Goal: Task Accomplishment & Management: Use online tool/utility

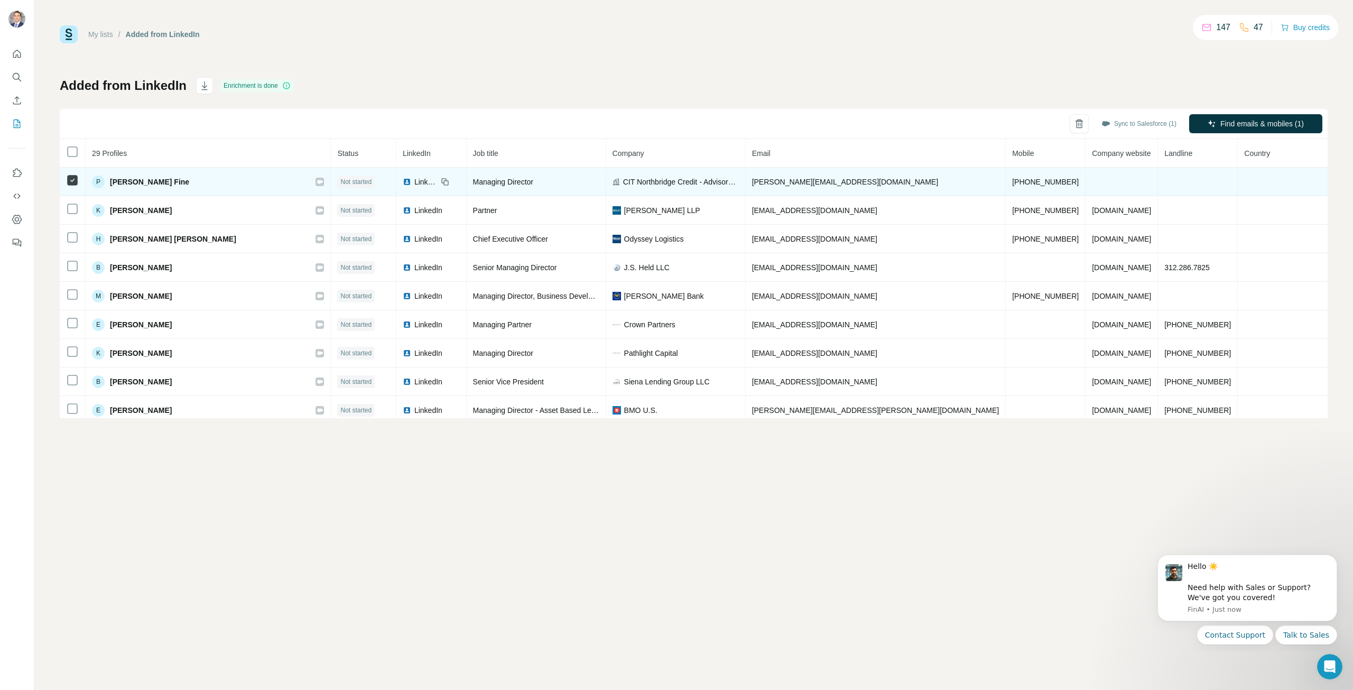
click at [1161, 178] on td at bounding box center [1198, 182] width 80 height 29
click at [1174, 181] on td at bounding box center [1198, 182] width 80 height 29
click at [1167, 187] on td at bounding box center [1198, 182] width 80 height 29
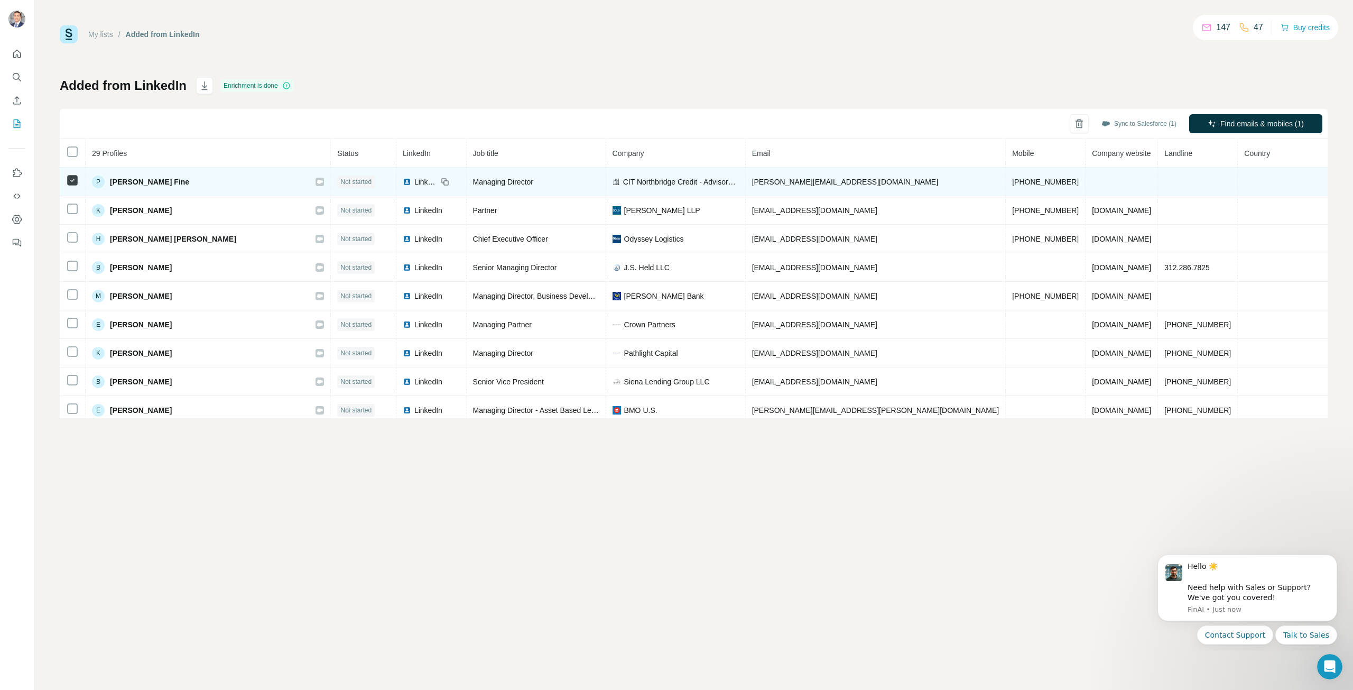
click at [149, 183] on span "[PERSON_NAME] Fine" at bounding box center [149, 182] width 79 height 11
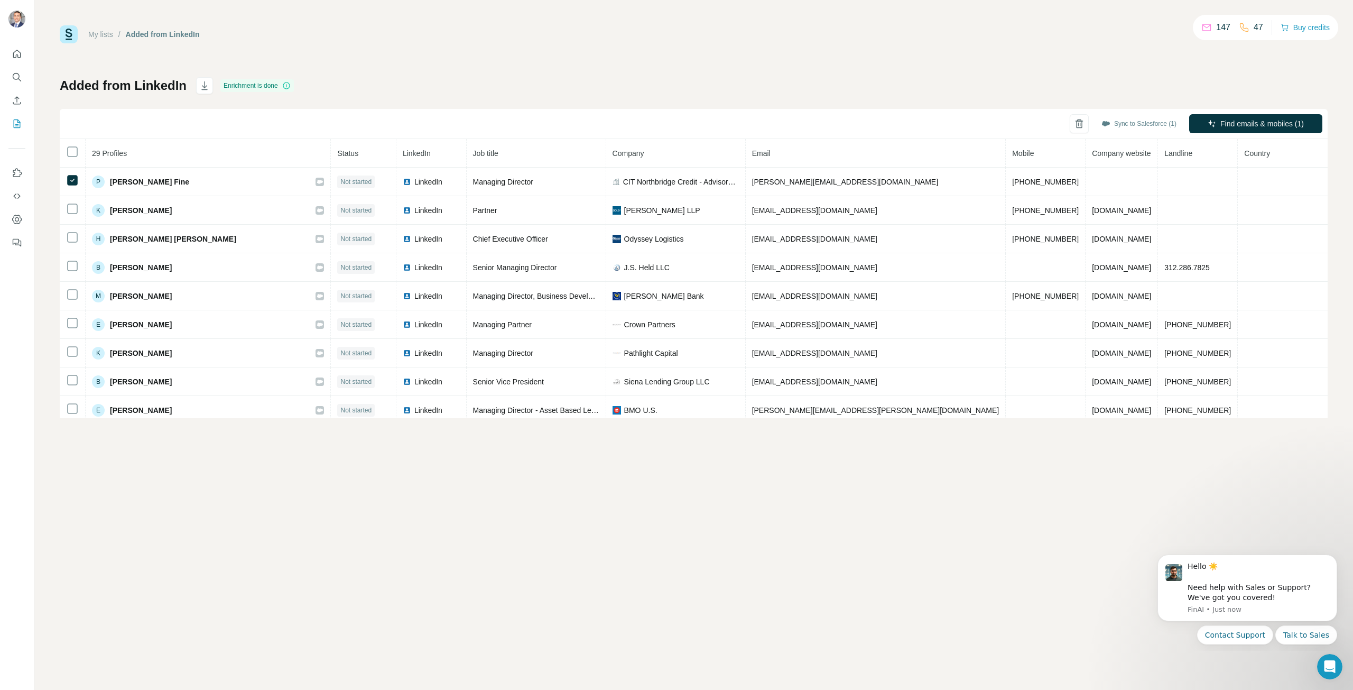
click at [100, 34] on link "My lists" at bounding box center [100, 34] width 25 height 8
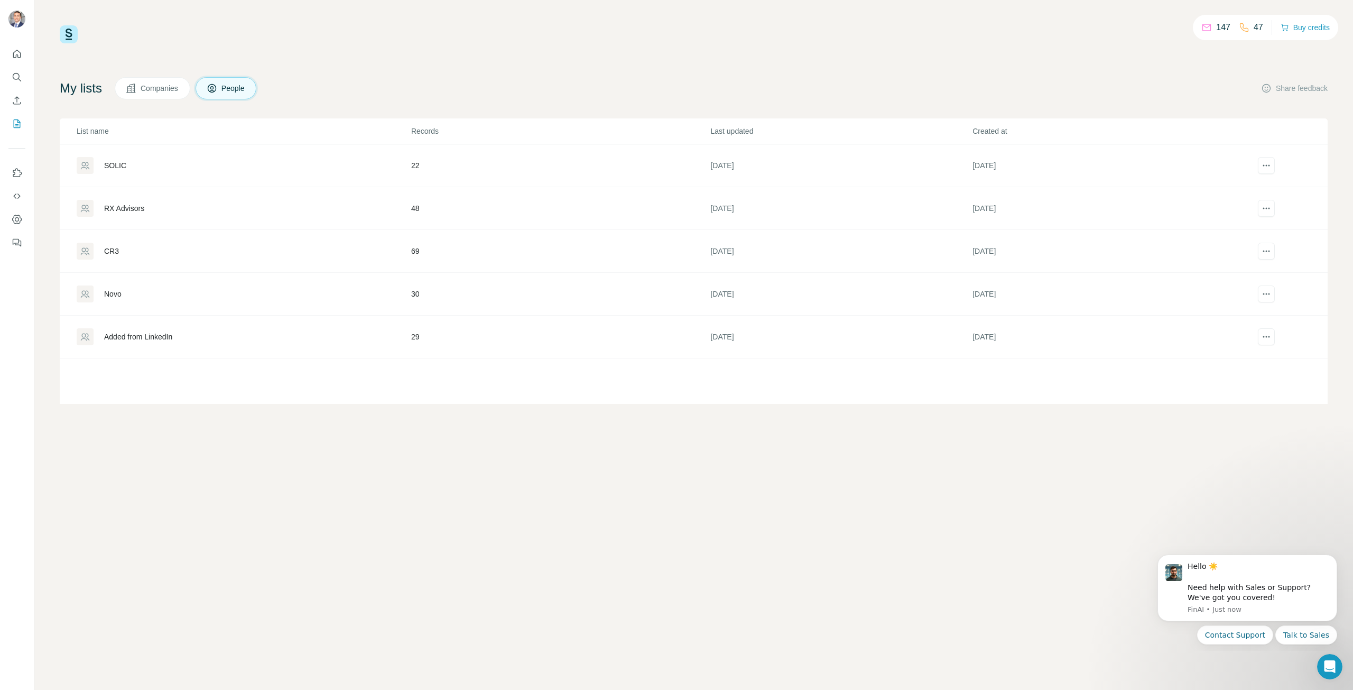
click at [661, 501] on div "147 47 Buy credits My lists Companies People Share feedback List name Records L…" at bounding box center [693, 345] width 1319 height 690
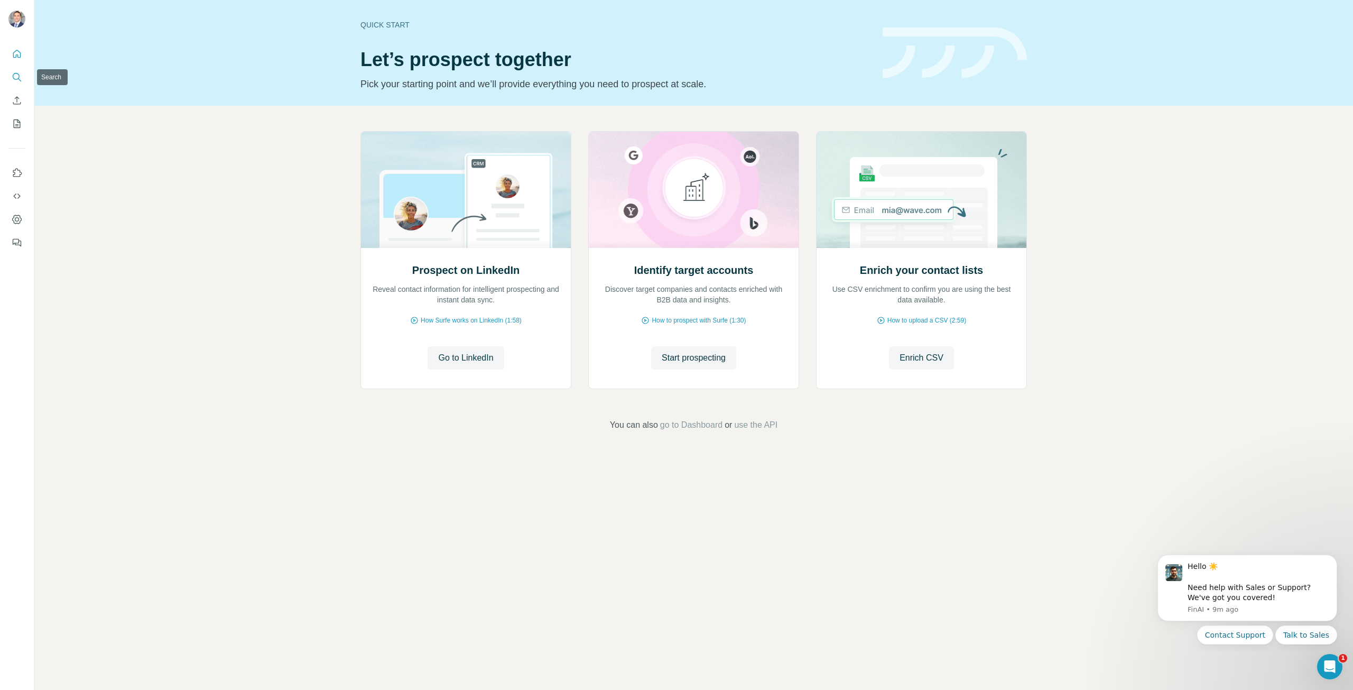
click at [20, 78] on icon "Search" at bounding box center [17, 77] width 11 height 11
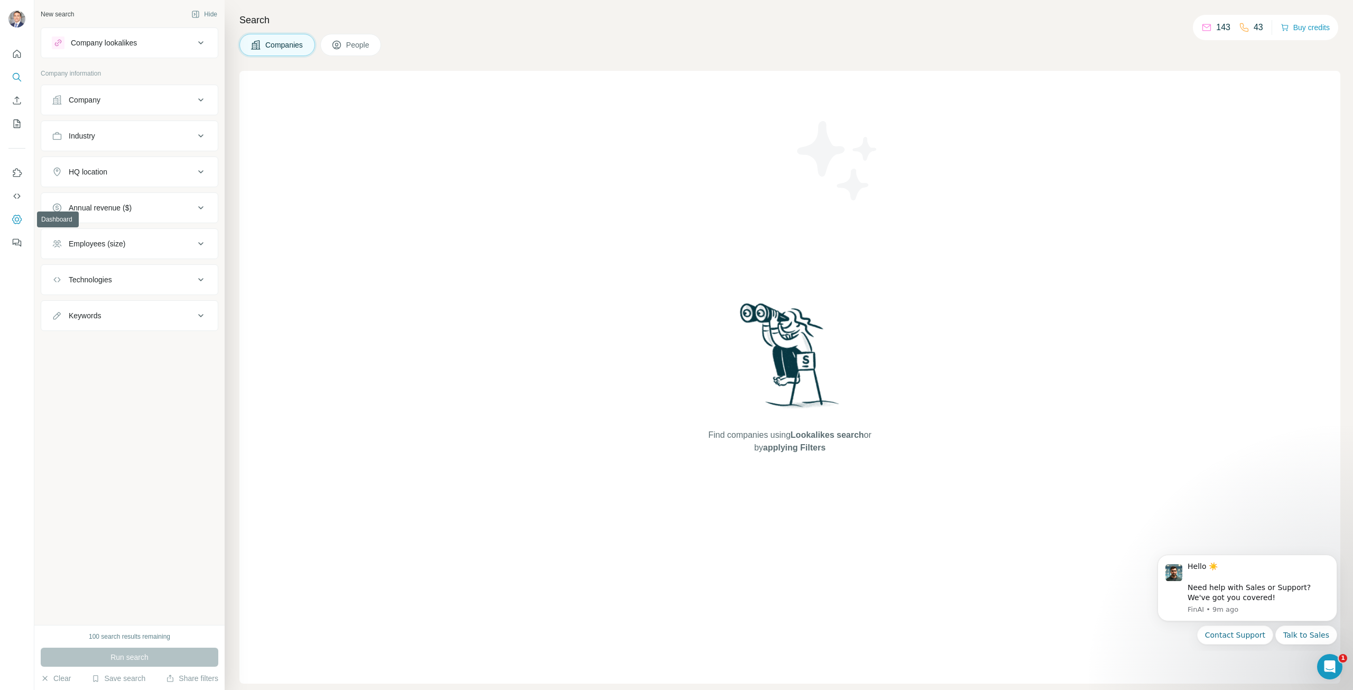
click at [14, 220] on icon "Dashboard" at bounding box center [17, 219] width 11 height 11
click at [19, 173] on icon "Use Surfe on LinkedIn" at bounding box center [17, 173] width 11 height 11
click at [17, 124] on icon "My lists" at bounding box center [17, 123] width 11 height 11
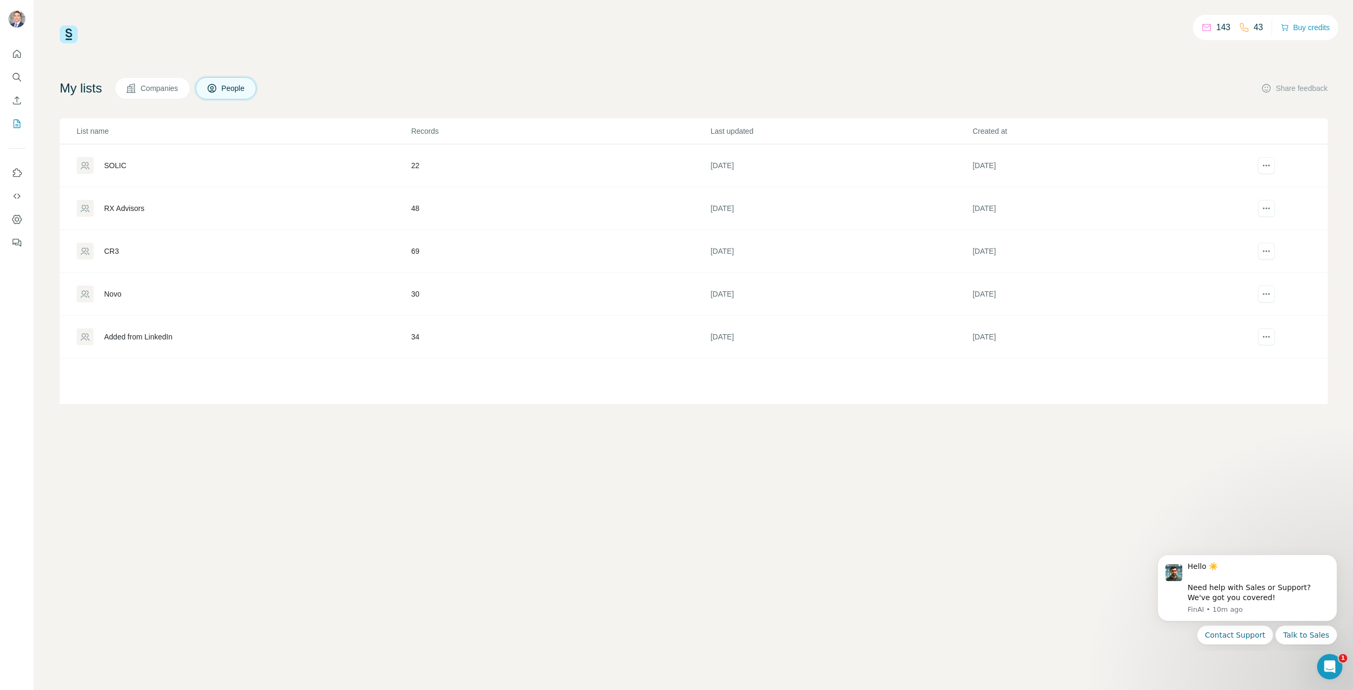
click at [925, 492] on div "143 43 Buy credits My lists Companies People Share feedback List name Records L…" at bounding box center [693, 345] width 1319 height 690
click at [114, 164] on div "SOLIC" at bounding box center [115, 165] width 22 height 11
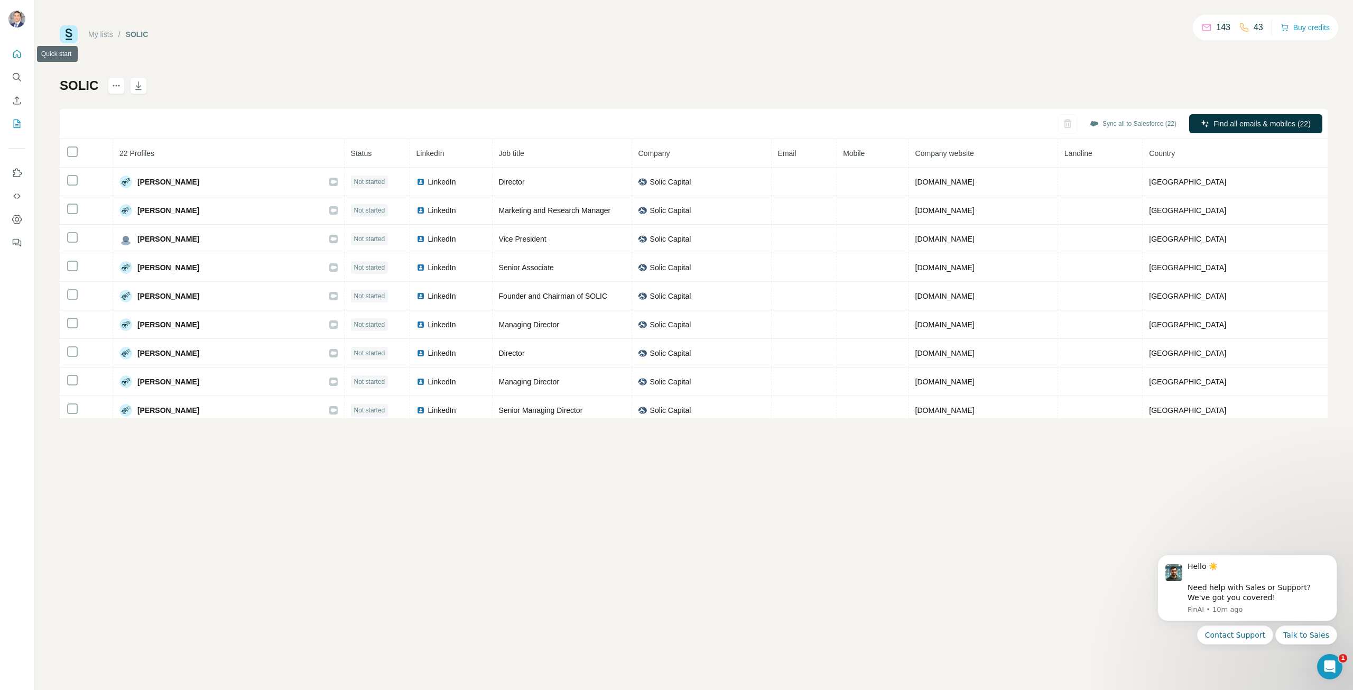
click at [20, 56] on icon "Quick start" at bounding box center [17, 54] width 8 height 8
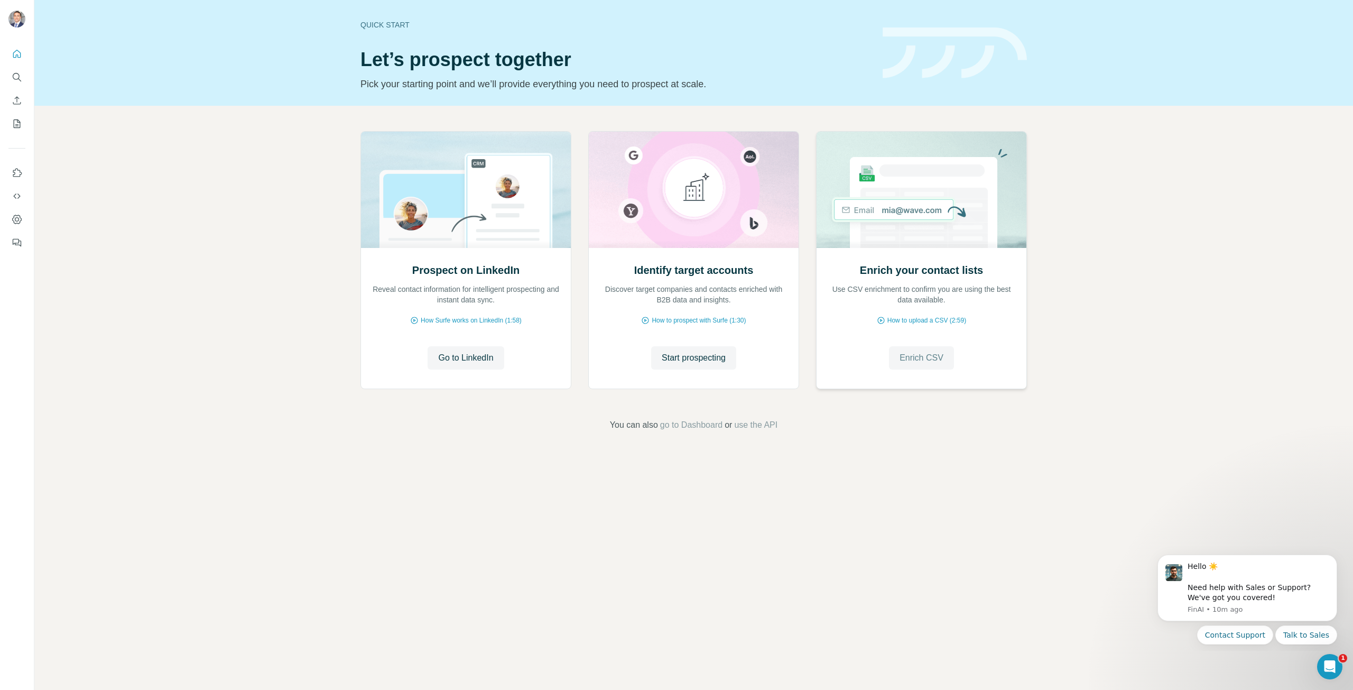
click at [921, 354] on span "Enrich CSV" at bounding box center [922, 358] width 44 height 13
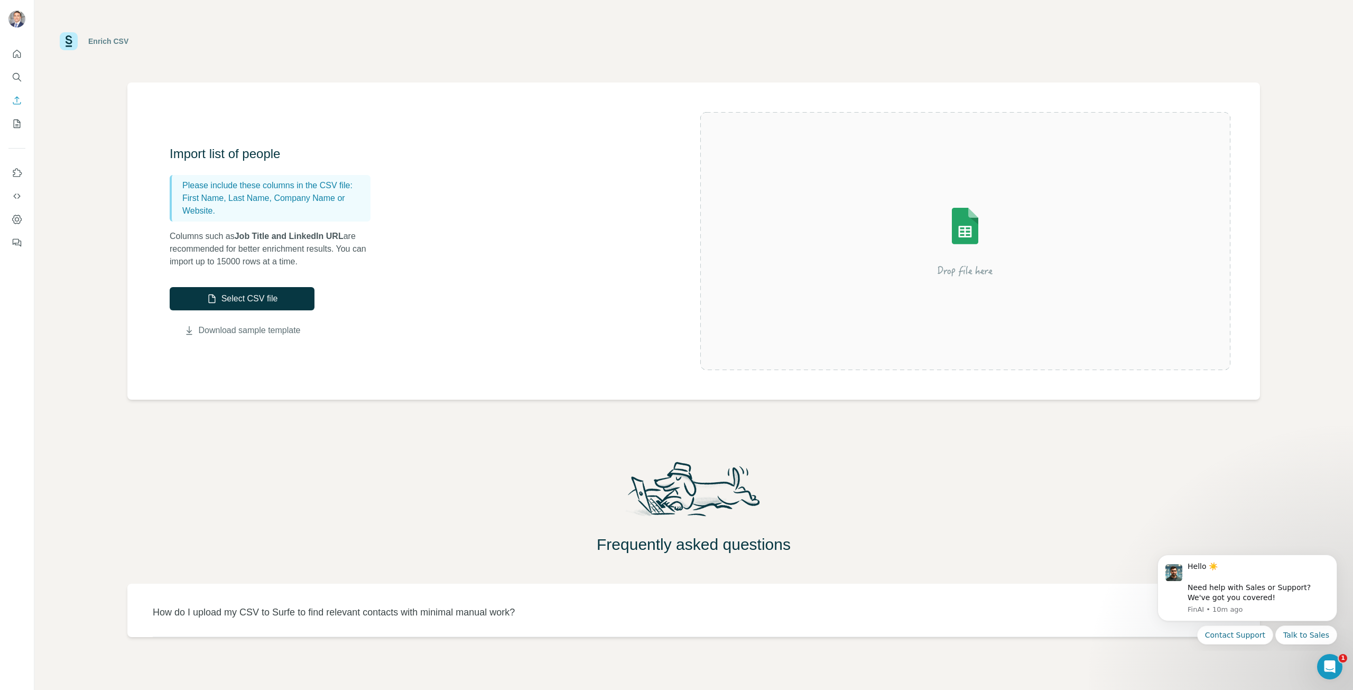
click at [259, 330] on link "Download sample template" at bounding box center [250, 330] width 102 height 13
click at [89, 183] on div "Enrich CSV Import list of people Please include these columns in the CSV file: …" at bounding box center [693, 345] width 1319 height 690
click at [21, 80] on icon "Search" at bounding box center [17, 77] width 11 height 11
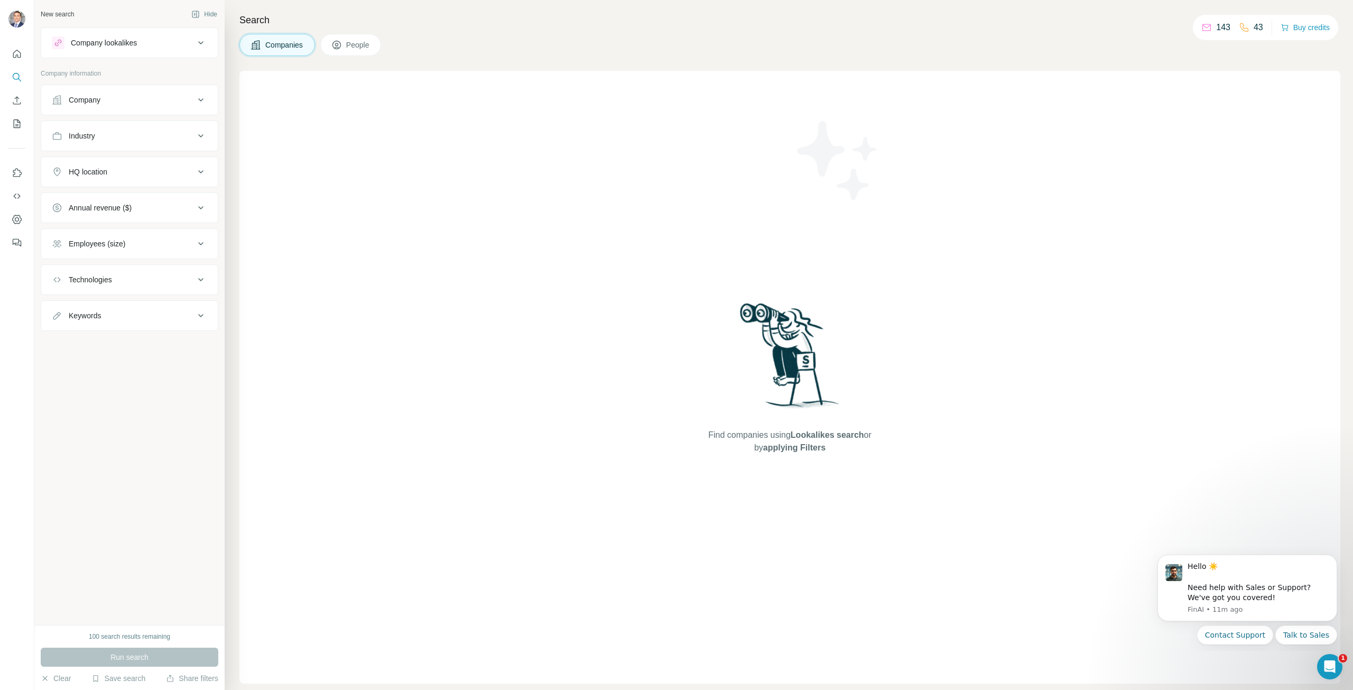
click at [148, 276] on div "Technologies" at bounding box center [123, 279] width 143 height 11
click at [148, 279] on div "Technologies" at bounding box center [123, 279] width 143 height 11
click at [359, 41] on span "People" at bounding box center [358, 45] width 24 height 11
click at [481, 48] on div "Companies People" at bounding box center [789, 45] width 1101 height 22
click at [121, 175] on div "Department" at bounding box center [123, 172] width 143 height 11
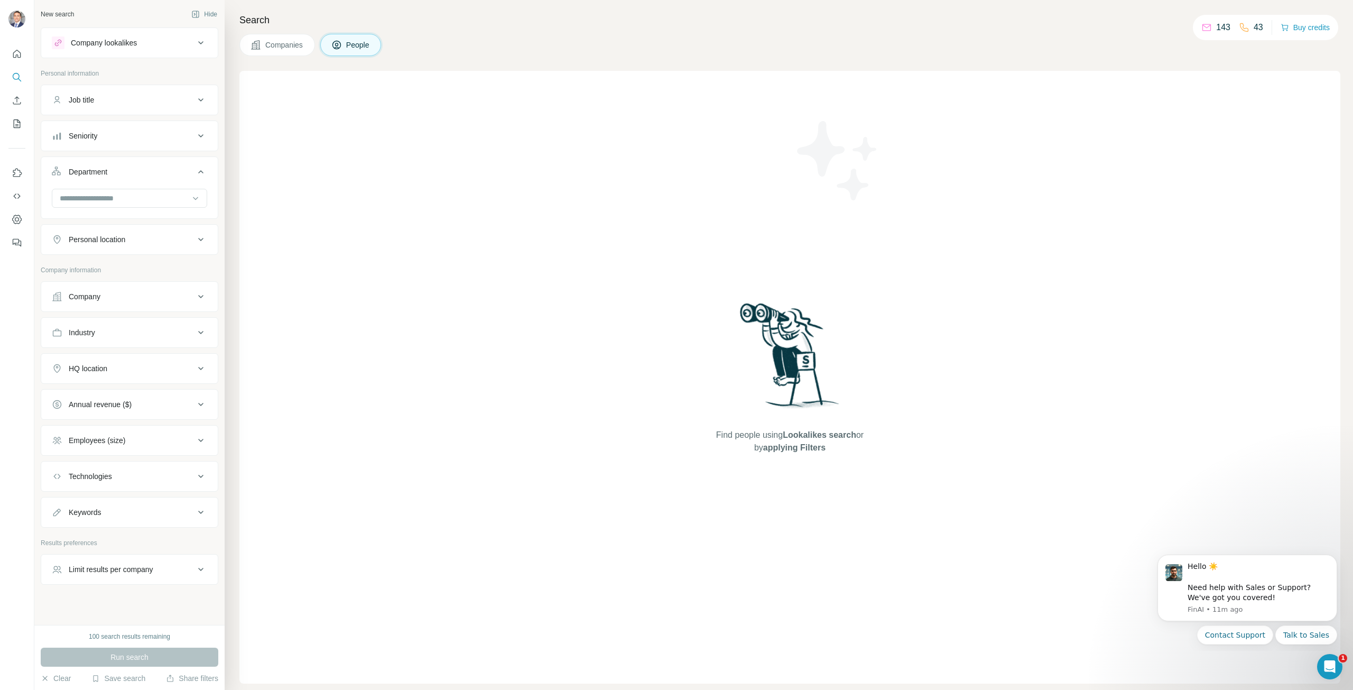
click at [121, 175] on div "Department" at bounding box center [123, 172] width 143 height 11
click at [126, 143] on button "Seniority" at bounding box center [129, 135] width 177 height 25
click at [126, 143] on button "Seniority" at bounding box center [129, 138] width 177 height 30
click at [189, 42] on div "Company lookalikes" at bounding box center [123, 42] width 143 height 13
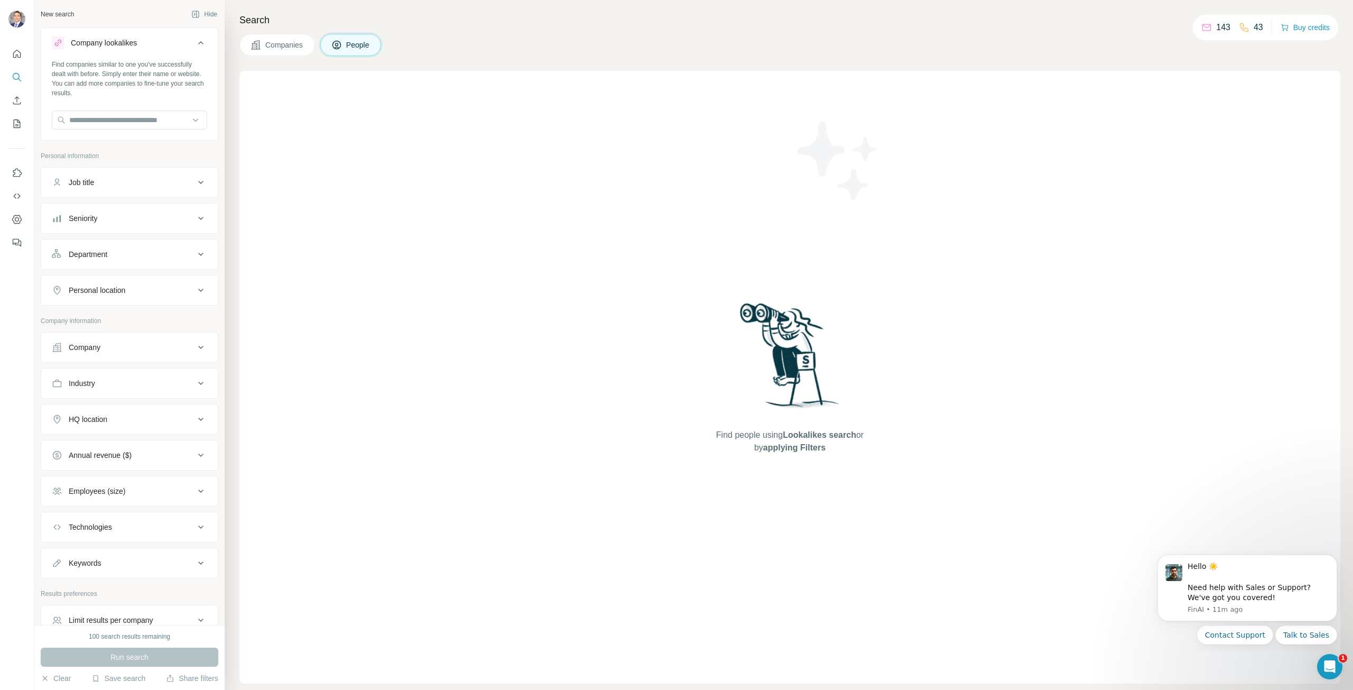
click at [195, 42] on icon at bounding box center [201, 42] width 13 height 13
